Goal: Information Seeking & Learning: Learn about a topic

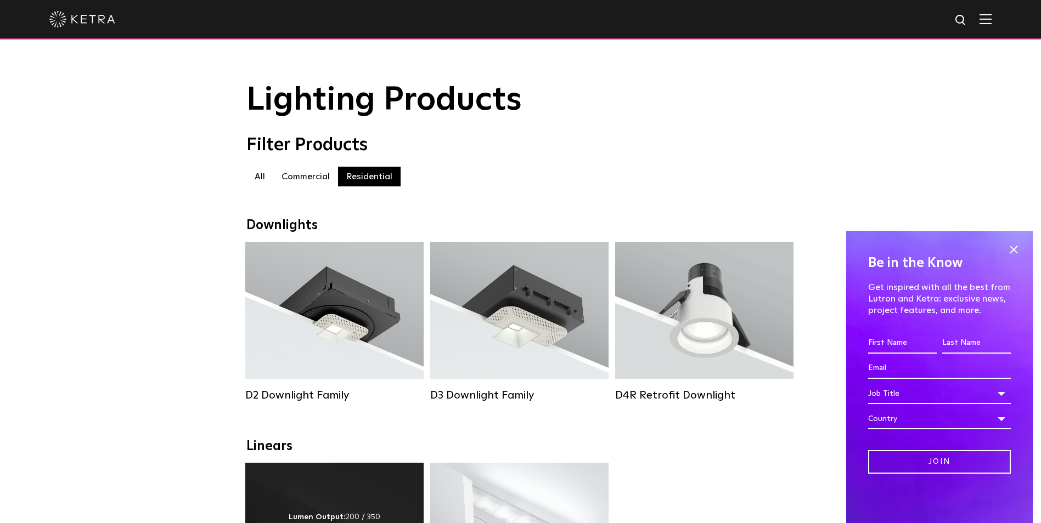
click at [342, 499] on div "Lumen Output: 200 / 350 Colors: White / Black Control: X96 Controller" at bounding box center [334, 531] width 178 height 137
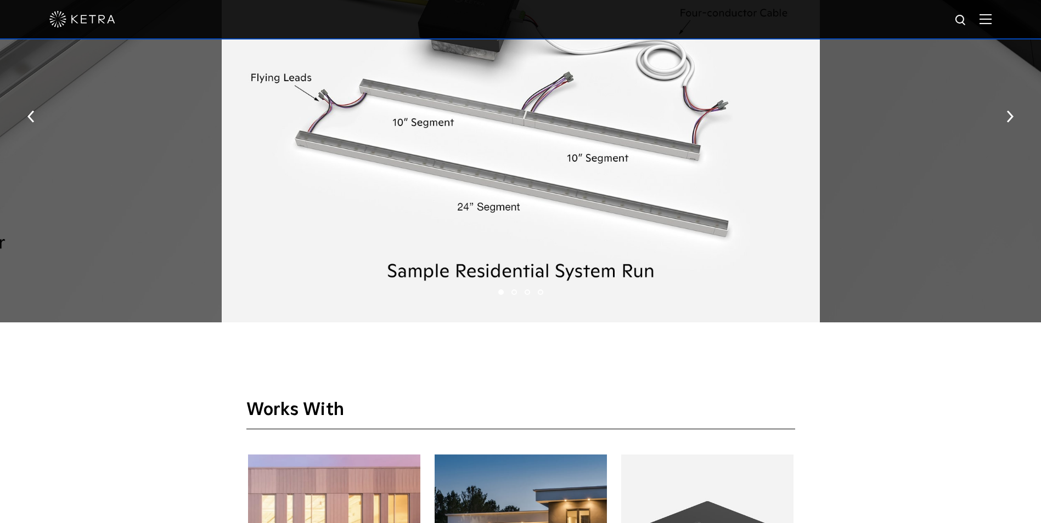
scroll to position [1536, 0]
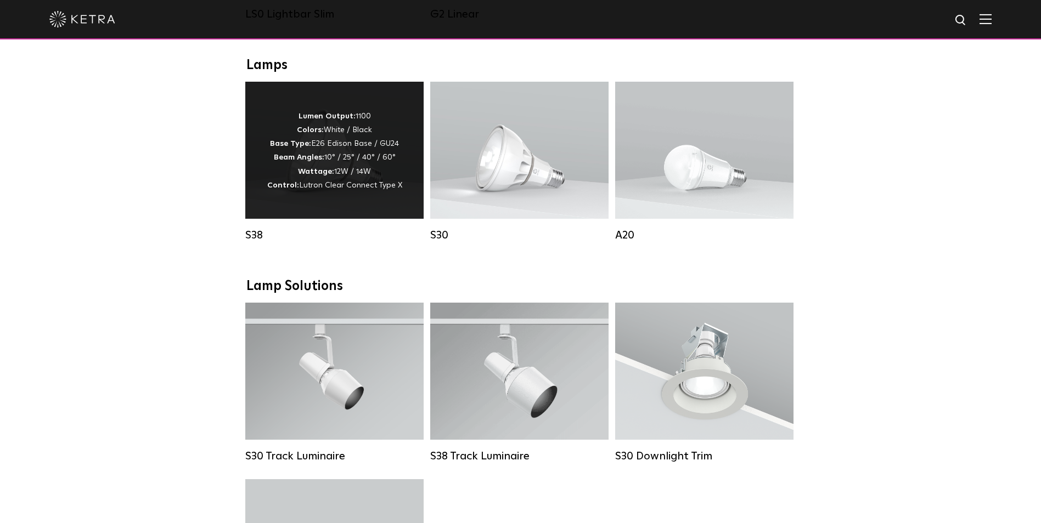
scroll to position [713, 0]
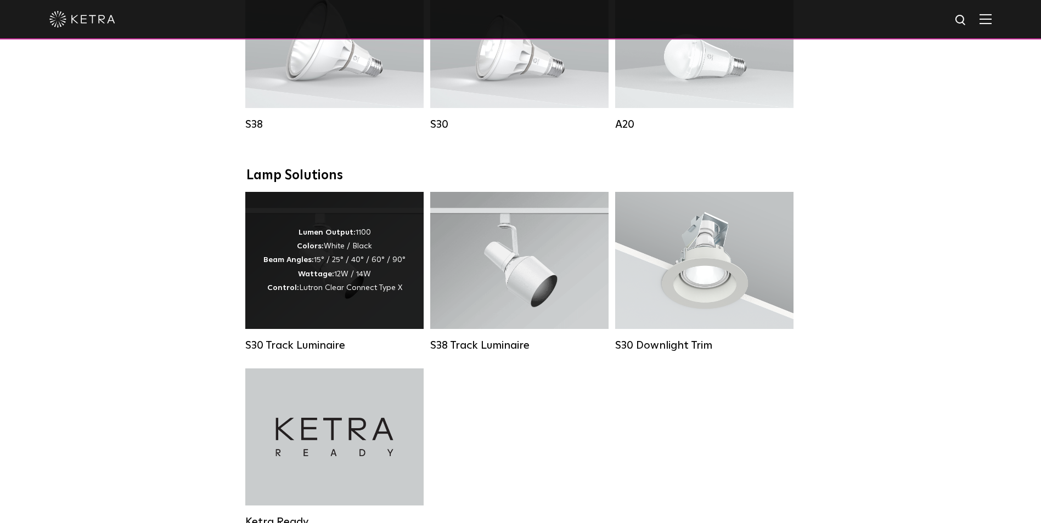
click at [317, 292] on span "Lutron Clear Connect Type X" at bounding box center [350, 288] width 103 height 8
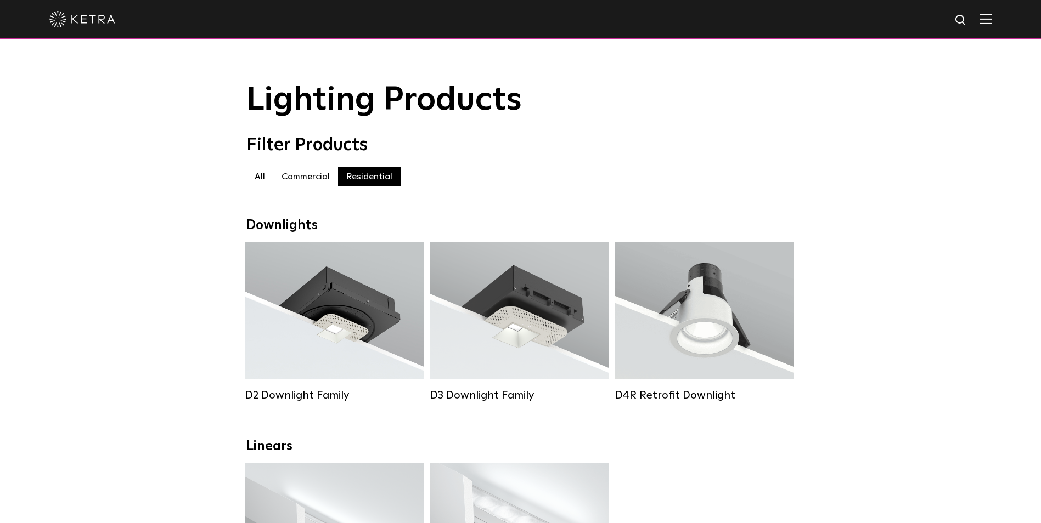
click at [292, 228] on div "Downlights" at bounding box center [520, 226] width 549 height 16
